Goal: Information Seeking & Learning: Check status

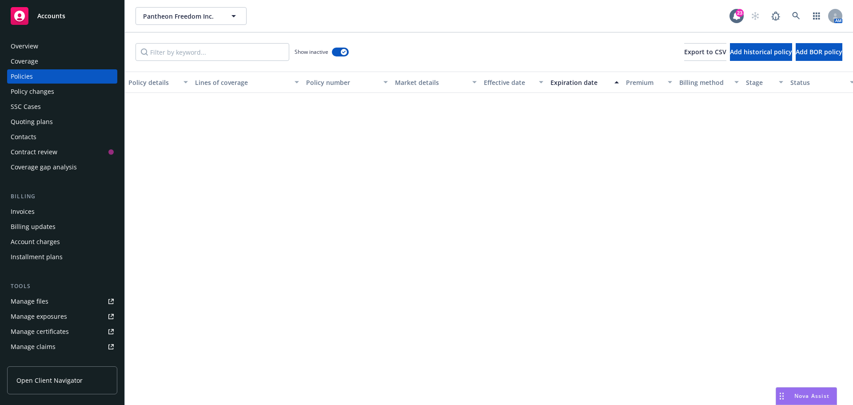
click at [364, 11] on div "Pantheon Freedom Inc. Pantheon Freedom Inc." at bounding box center [433, 16] width 594 height 18
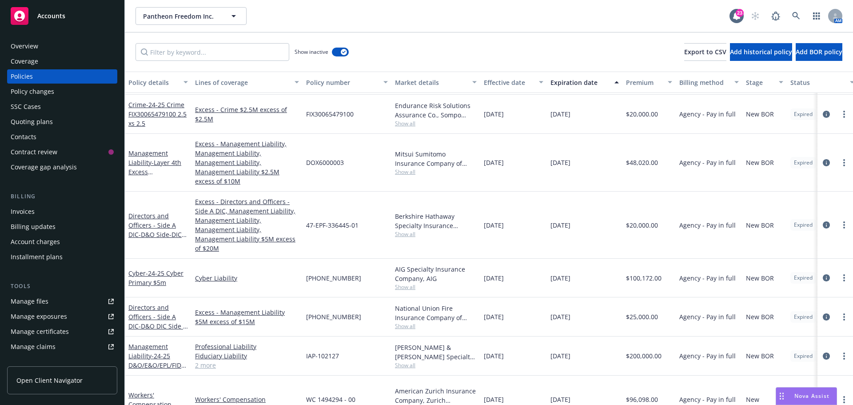
click at [496, 21] on div "Pantheon Freedom Inc. Pantheon Freedom Inc." at bounding box center [433, 16] width 594 height 18
click at [791, 19] on link at bounding box center [796, 16] width 18 height 18
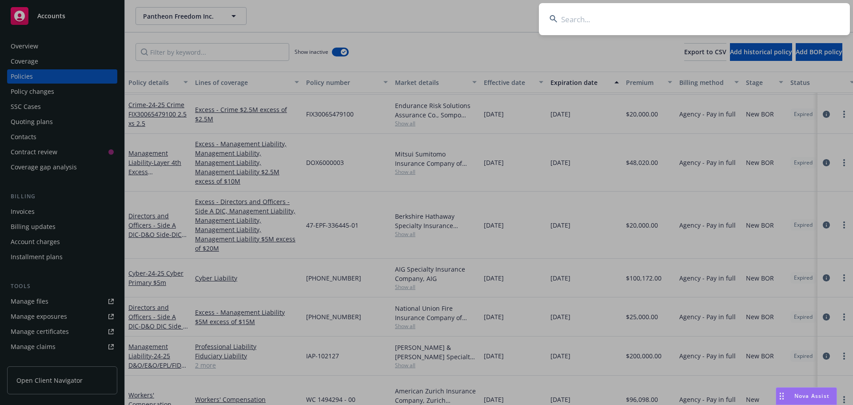
click at [755, 15] on input at bounding box center [694, 19] width 311 height 32
type input "Ponotoro"
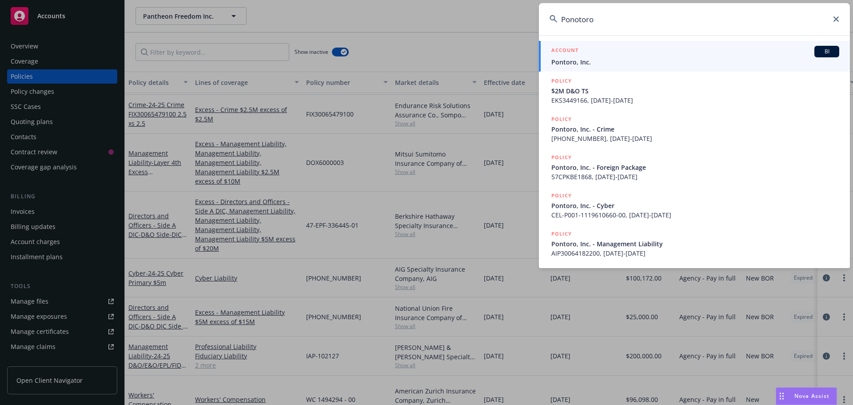
click at [826, 55] on span "BI" at bounding box center [827, 52] width 18 height 8
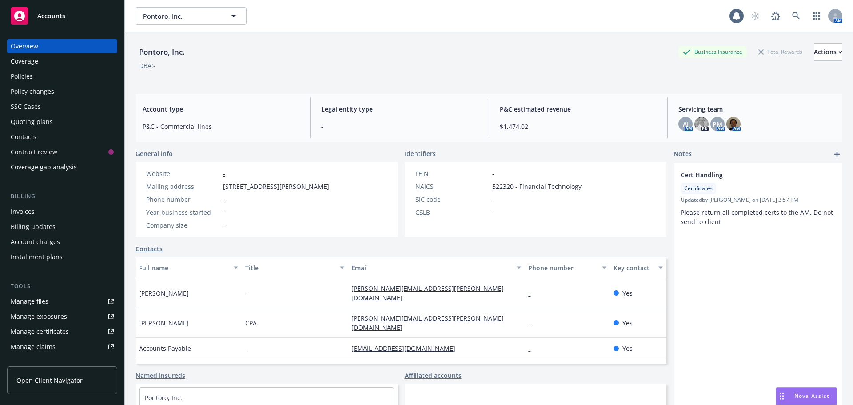
drag, startPoint x: 307, startPoint y: 75, endPoint x: 302, endPoint y: 70, distance: 6.6
click at [304, 74] on div "Pontoro, Inc. Business Insurance Total Rewards Actions DBA: -" at bounding box center [489, 61] width 707 height 36
click at [291, 70] on div "DBA: -" at bounding box center [489, 65] width 707 height 9
click at [275, 58] on div "Pontoro, Inc. Business Insurance Total Rewards Actions" at bounding box center [489, 52] width 707 height 18
click at [150, 74] on div "Pontoro, Inc. Business Insurance Total Rewards Actions DBA: -" at bounding box center [489, 61] width 707 height 36
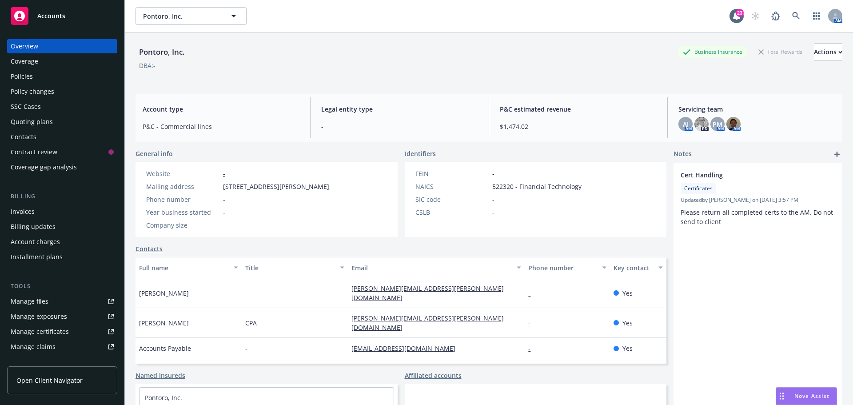
click at [76, 71] on div "Policies" at bounding box center [62, 76] width 103 height 14
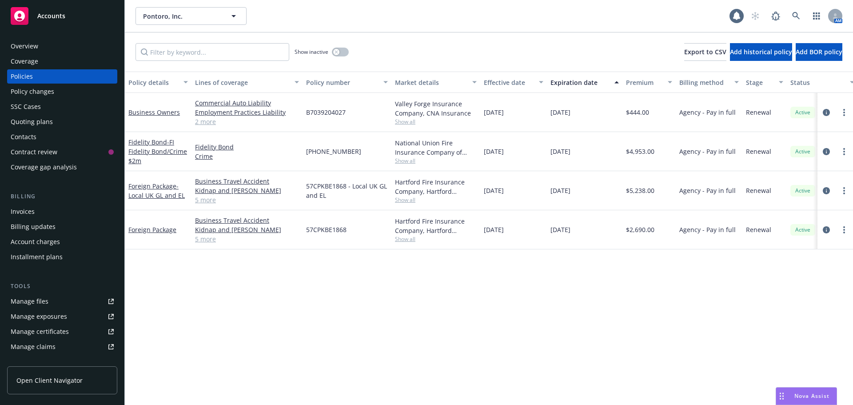
click at [401, 44] on div "Show inactive Export to CSV Add historical policy Add BOR policy" at bounding box center [489, 51] width 728 height 39
click at [370, 326] on div "Policy details Lines of coverage Policy number Market details Effective date Ex…" at bounding box center [489, 238] width 728 height 333
drag, startPoint x: 303, startPoint y: 320, endPoint x: 527, endPoint y: 380, distance: 232.2
click at [303, 320] on div "Policy details Lines of coverage Policy number Market details Effective date Ex…" at bounding box center [489, 238] width 728 height 333
